Goal: Communication & Community: Answer question/provide support

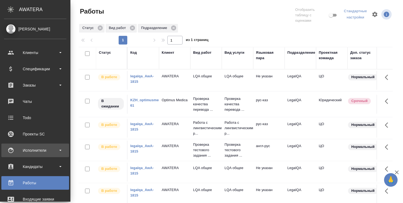
click at [45, 147] on div "Исполнители" at bounding box center [35, 150] width 62 height 8
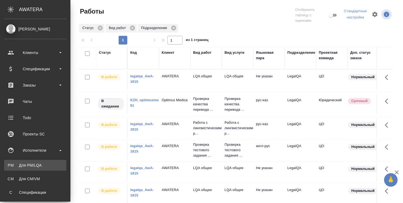
click at [35, 165] on div "Для PM/LQA" at bounding box center [35, 164] width 57 height 5
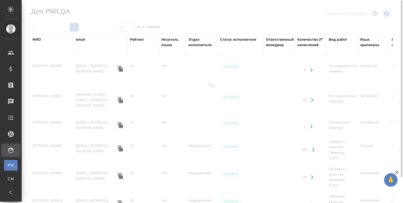
click at [39, 40] on div "ФИО" at bounding box center [36, 39] width 8 height 5
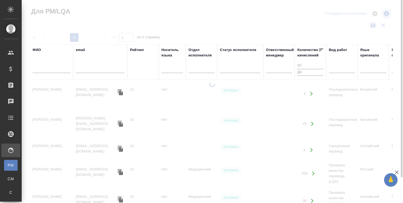
click at [50, 69] on input "text" at bounding box center [51, 69] width 38 height 7
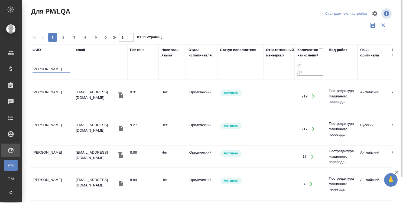
type input "кононова"
click at [57, 90] on td "Кононова Юлия" at bounding box center [51, 96] width 43 height 19
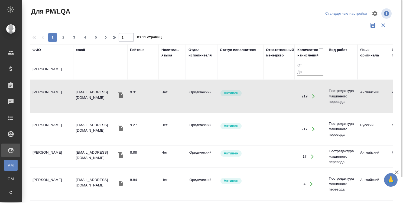
click at [57, 90] on td "Кононова Юлия" at bounding box center [51, 96] width 43 height 19
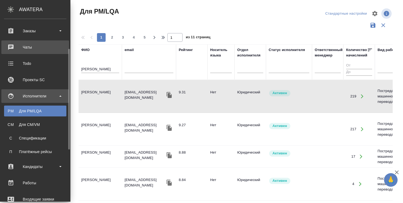
scroll to position [81, 0]
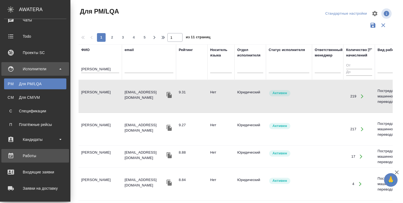
click at [31, 156] on div "Работы" at bounding box center [35, 155] width 62 height 8
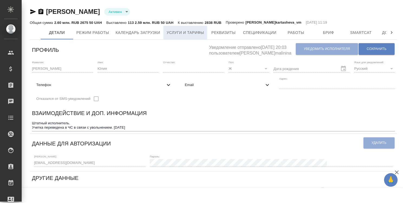
click at [187, 34] on span "Услуги и тарифы" at bounding box center [185, 32] width 37 height 7
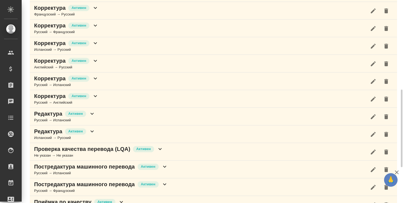
scroll to position [162, 0]
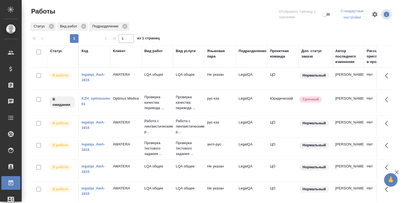
click at [395, 172] on icon "button" at bounding box center [396, 172] width 6 height 6
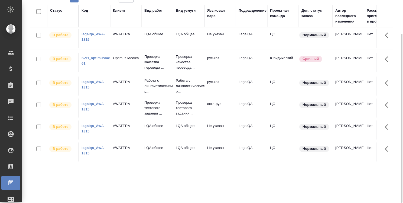
scroll to position [13, 0]
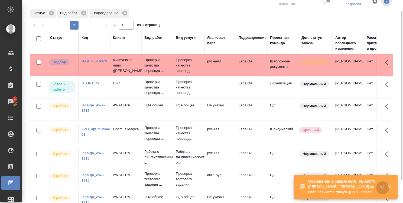
click at [381, 186] on icon "button" at bounding box center [382, 186] width 4 height 4
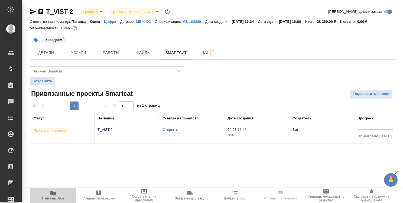
click at [55, 194] on icon "button" at bounding box center [52, 193] width 5 height 4
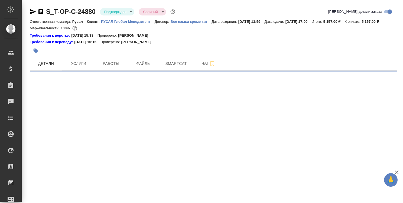
select select "RU"
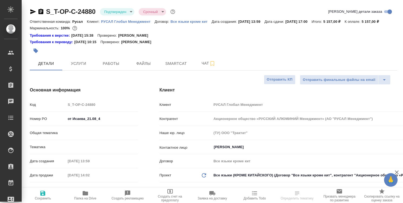
type textarea "x"
type input "[PERSON_NAME]"
click at [86, 193] on icon "button" at bounding box center [85, 193] width 5 height 4
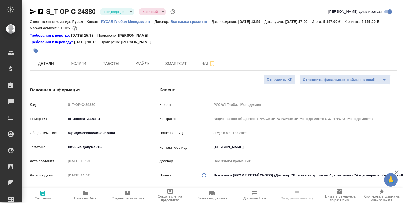
type textarea "x"
select select "RU"
type textarea "x"
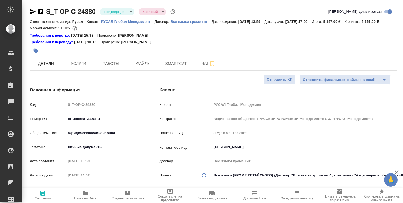
type textarea "x"
click at [85, 192] on icon "button" at bounding box center [85, 193] width 5 height 4
type textarea "x"
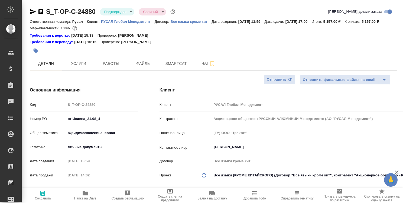
type textarea "x"
click at [109, 65] on span "Работы" at bounding box center [111, 63] width 26 height 7
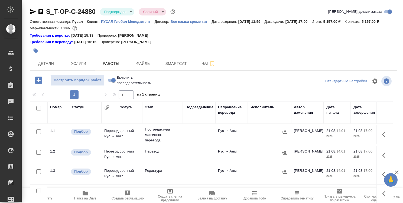
click at [83, 192] on icon "button" at bounding box center [85, 193] width 5 height 4
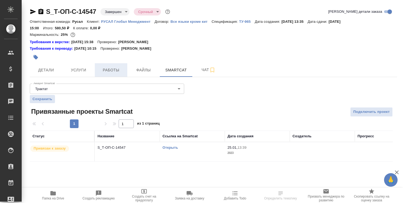
click at [114, 71] on span "Работы" at bounding box center [111, 70] width 26 height 7
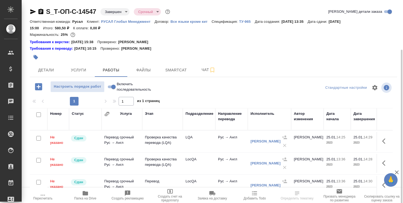
scroll to position [27, 0]
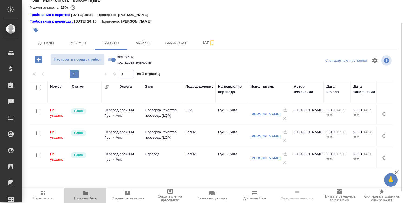
click at [84, 191] on icon "button" at bounding box center [85, 193] width 5 height 4
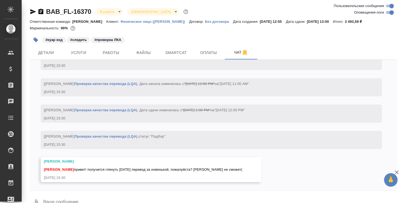
scroll to position [1607, 0]
click at [107, 53] on span "Работы" at bounding box center [111, 52] width 26 height 7
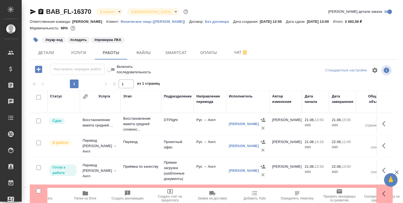
scroll to position [17, 0]
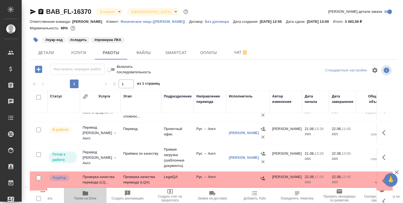
click at [86, 191] on icon "button" at bounding box center [85, 193] width 5 height 4
click at [237, 52] on span "Чат" at bounding box center [241, 52] width 26 height 7
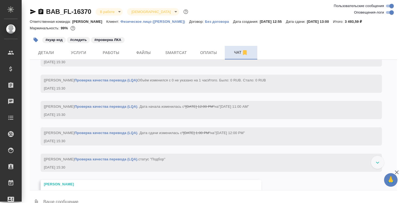
scroll to position [1607, 0]
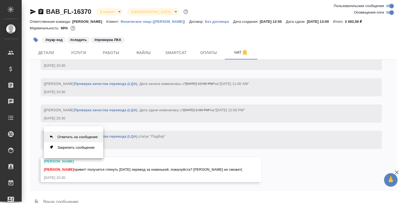
click at [68, 136] on button "Ответить на сообщение" at bounding box center [73, 136] width 59 height 11
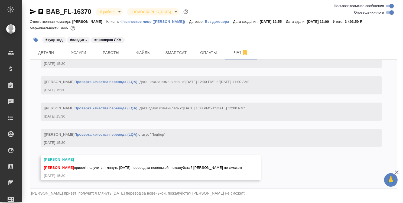
scroll to position [13, 0]
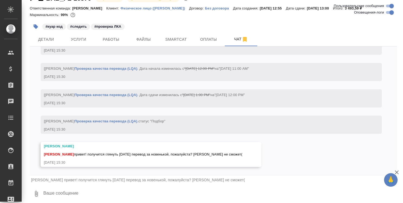
click at [140, 195] on textarea at bounding box center [220, 193] width 354 height 18
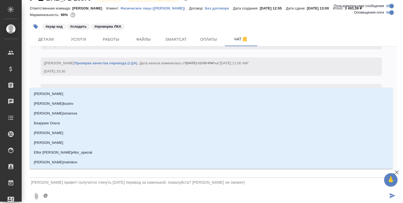
type textarea "@т"
type input "т"
type textarea "@та"
type input "та"
type textarea "@тар"
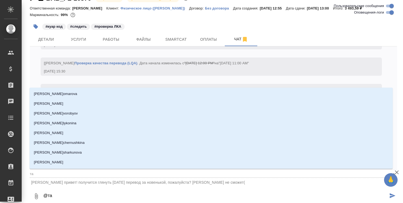
type input "тар"
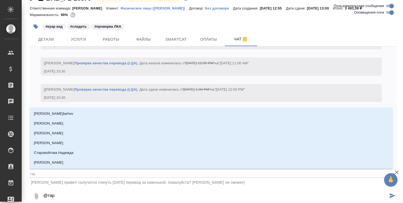
type textarea "@тара"
type input "тара"
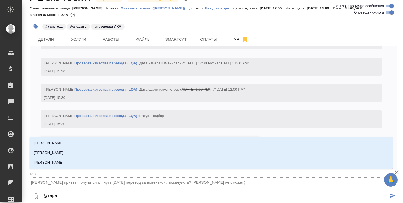
type textarea "@тараб"
type input "тараб"
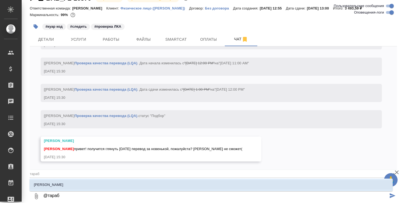
click at [151, 186] on li "Тарабановская Анастасия" at bounding box center [211, 185] width 363 height 10
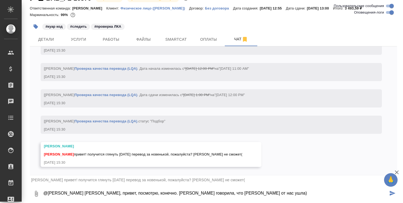
type textarea "@Тарабановская Анастасия Настя, привет, посмотрю, конечно. Вроде Ксюша говорила…"
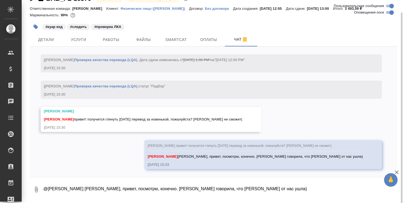
scroll to position [1649, 0]
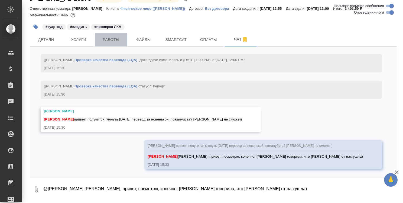
click at [109, 41] on span "Работы" at bounding box center [111, 39] width 26 height 7
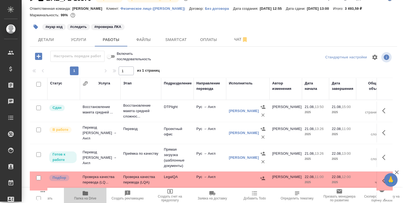
click at [84, 193] on icon "button" at bounding box center [85, 193] width 5 height 4
